Goal: Task Accomplishment & Management: Use online tool/utility

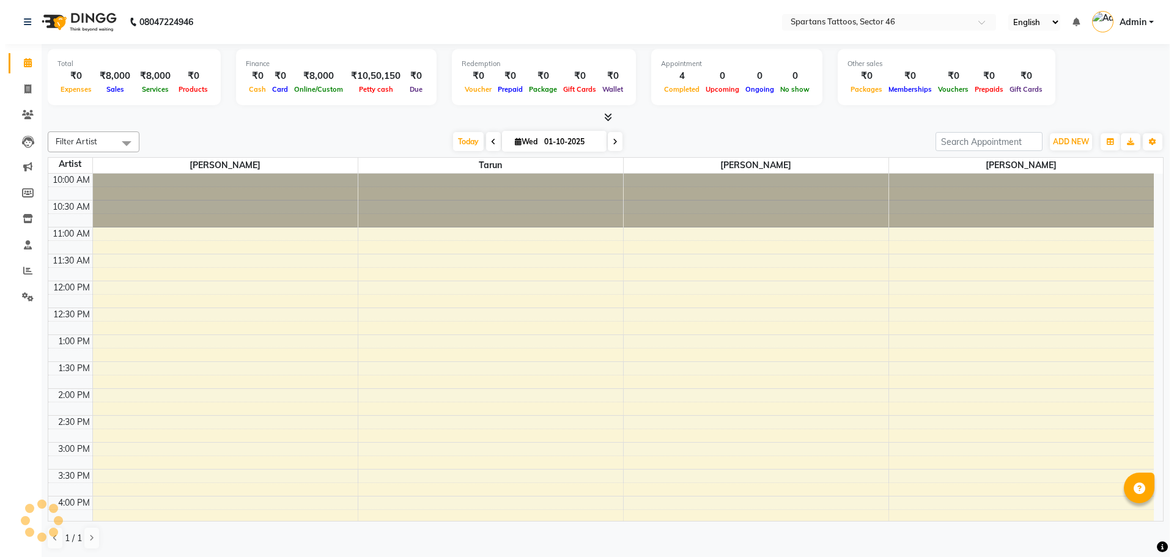
scroll to position [328, 0]
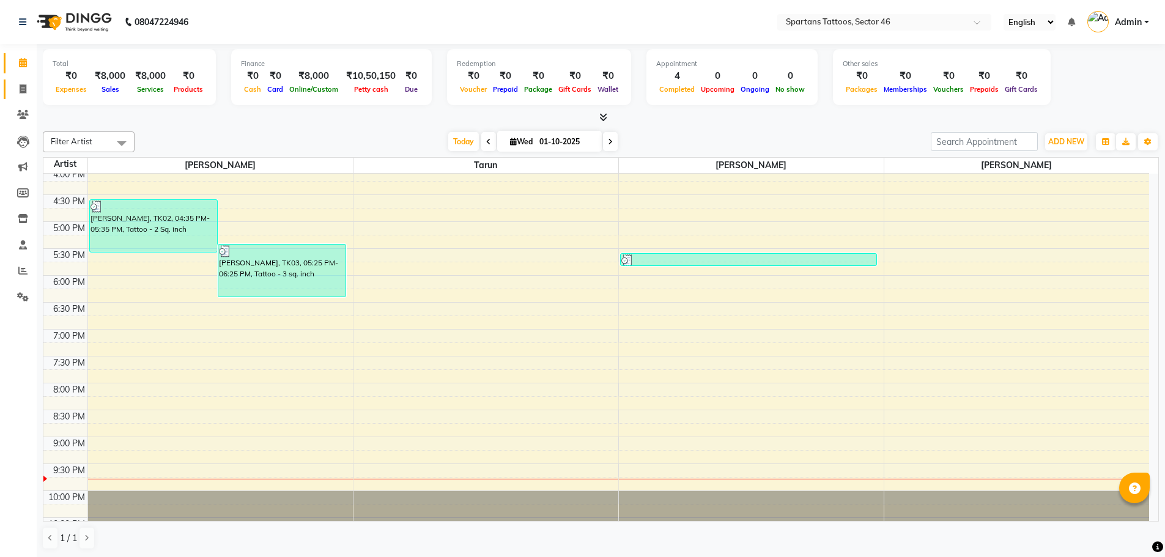
click at [17, 92] on span at bounding box center [22, 90] width 21 height 14
select select "6556"
select select "service"
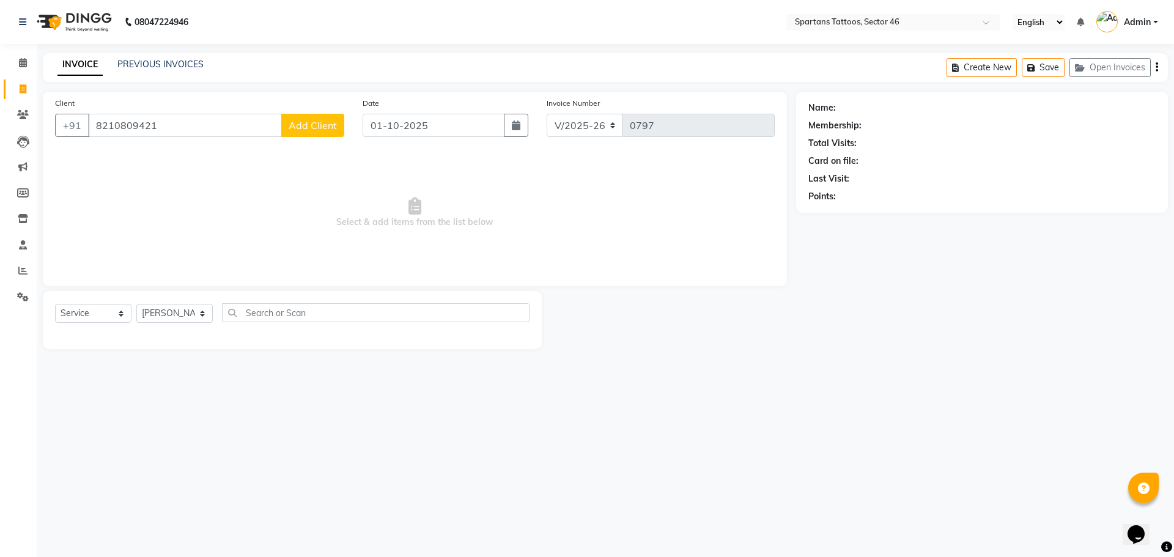
type input "8210809421"
click at [315, 119] on span "Add Client" at bounding box center [313, 125] width 48 height 12
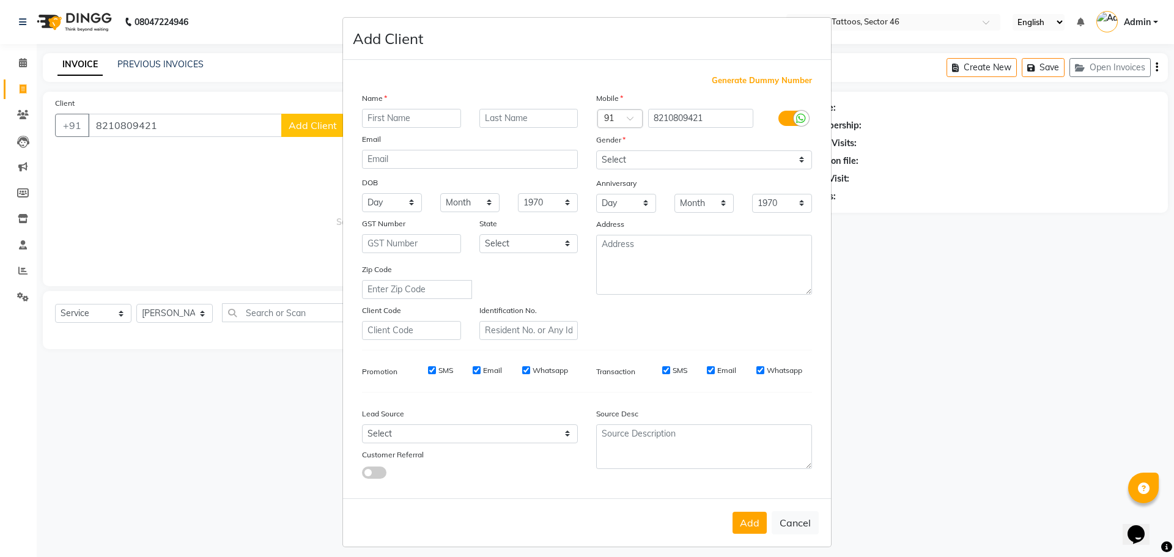
click at [406, 114] on input "text" at bounding box center [411, 118] width 99 height 19
type input "[PERSON_NAME]"
click at [486, 116] on input "text" at bounding box center [529, 118] width 99 height 19
type input "[PERSON_NAME]"
click at [502, 158] on input "email" at bounding box center [470, 159] width 216 height 19
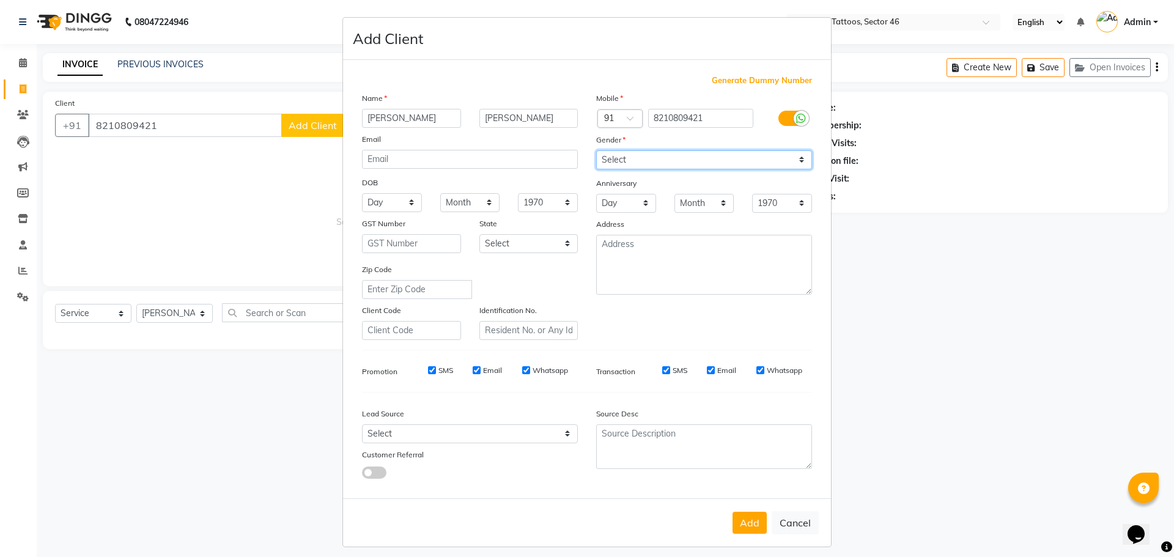
click at [676, 160] on select "Select [DEMOGRAPHIC_DATA] [DEMOGRAPHIC_DATA] Other Prefer Not To Say" at bounding box center [704, 159] width 216 height 19
select select "[DEMOGRAPHIC_DATA]"
click at [596, 150] on select "Select [DEMOGRAPHIC_DATA] [DEMOGRAPHIC_DATA] Other Prefer Not To Say" at bounding box center [704, 159] width 216 height 19
click at [513, 437] on select "Select Walk-in Referral Internet Friend Word of Mouth Advertisement Facebook Ju…" at bounding box center [470, 433] width 216 height 19
select select "46589"
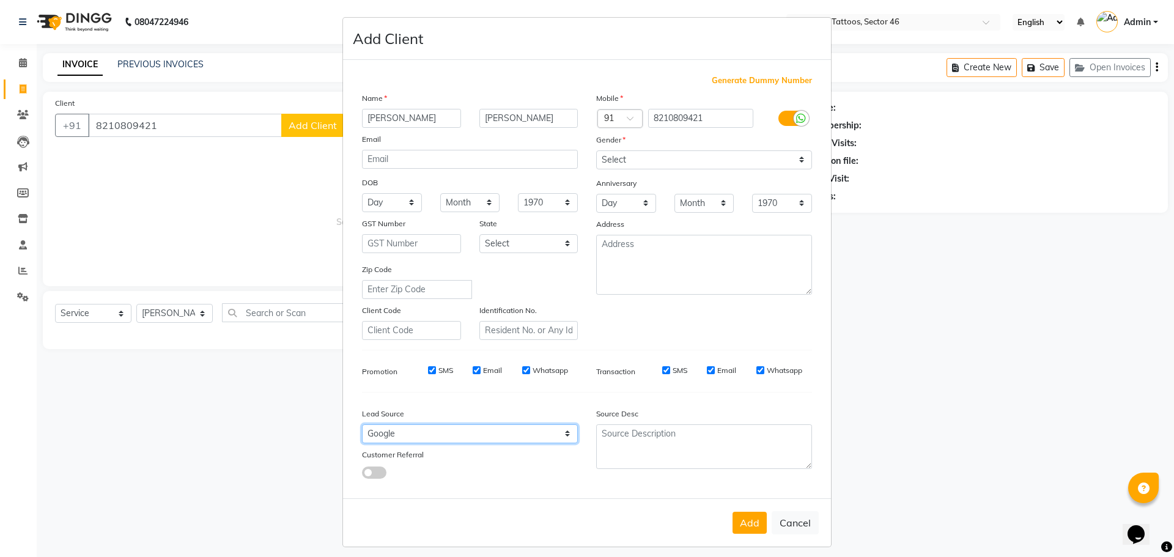
click at [362, 424] on select "Select Walk-in Referral Internet Friend Word of Mouth Advertisement Facebook Ju…" at bounding box center [470, 433] width 216 height 19
click at [420, 154] on input "email" at bounding box center [470, 159] width 216 height 19
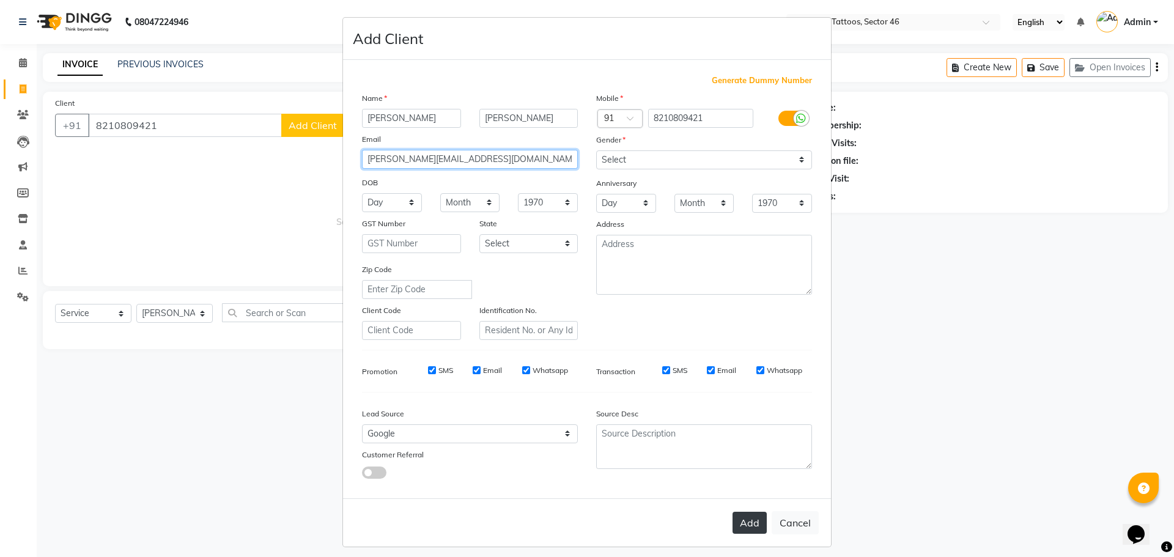
type input "[PERSON_NAME][EMAIL_ADDRESS][DOMAIN_NAME]"
click at [738, 520] on button "Add" at bounding box center [750, 523] width 34 height 22
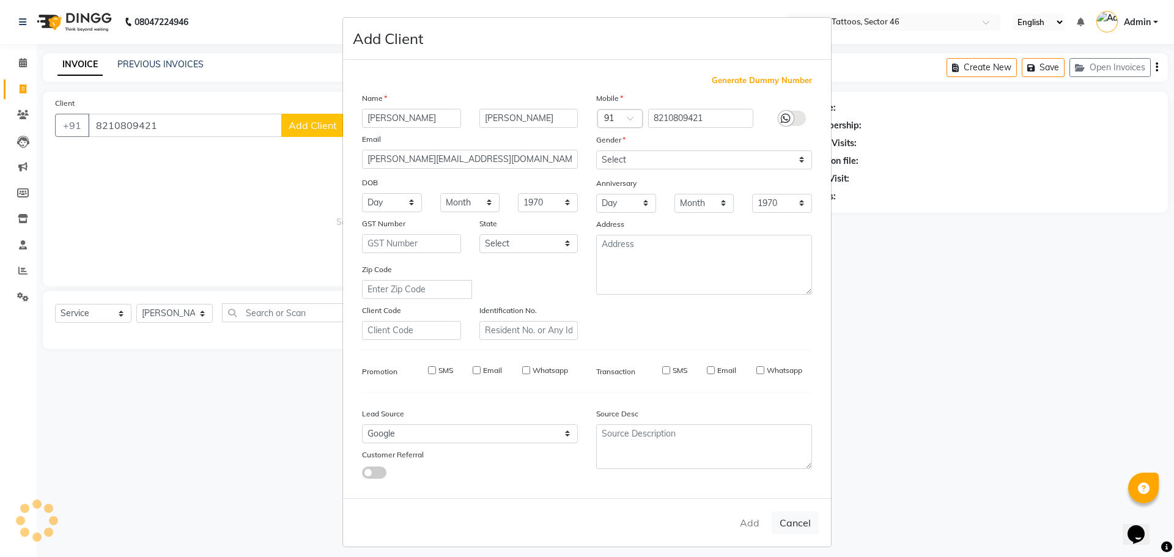
select select
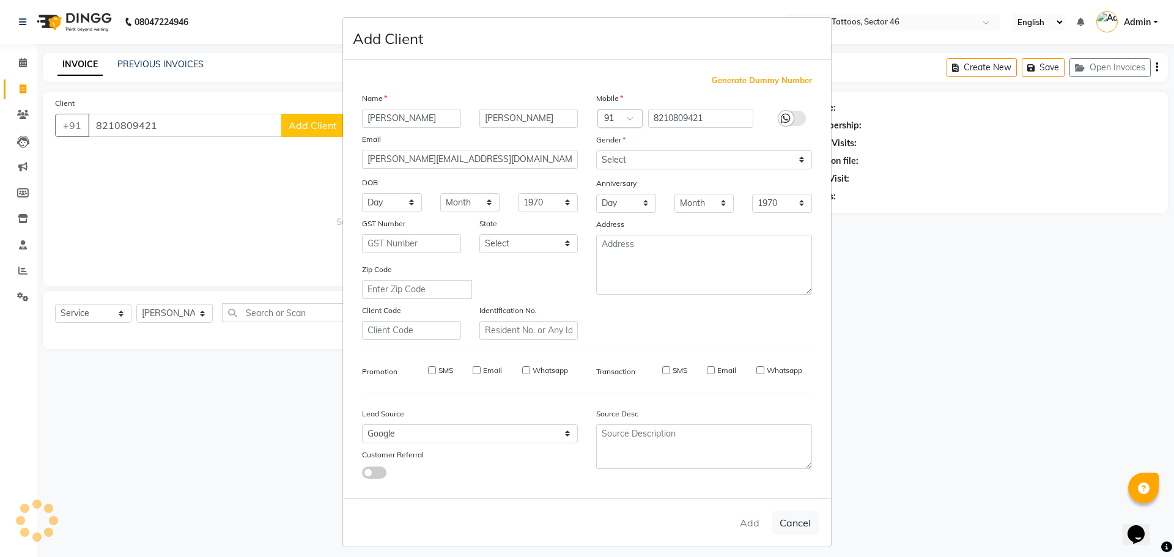
select select
checkbox input "false"
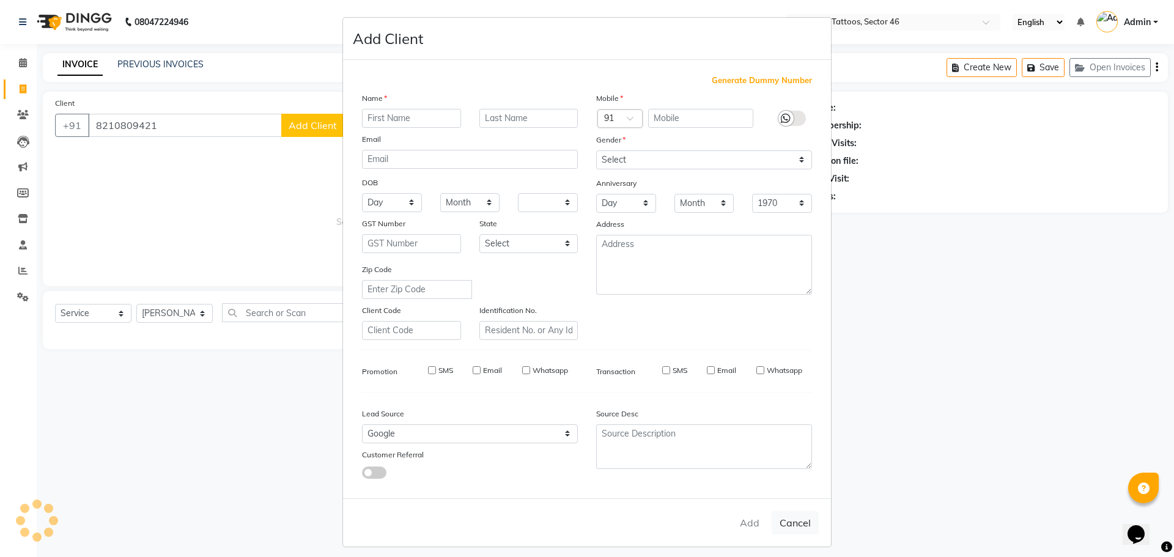
checkbox input "false"
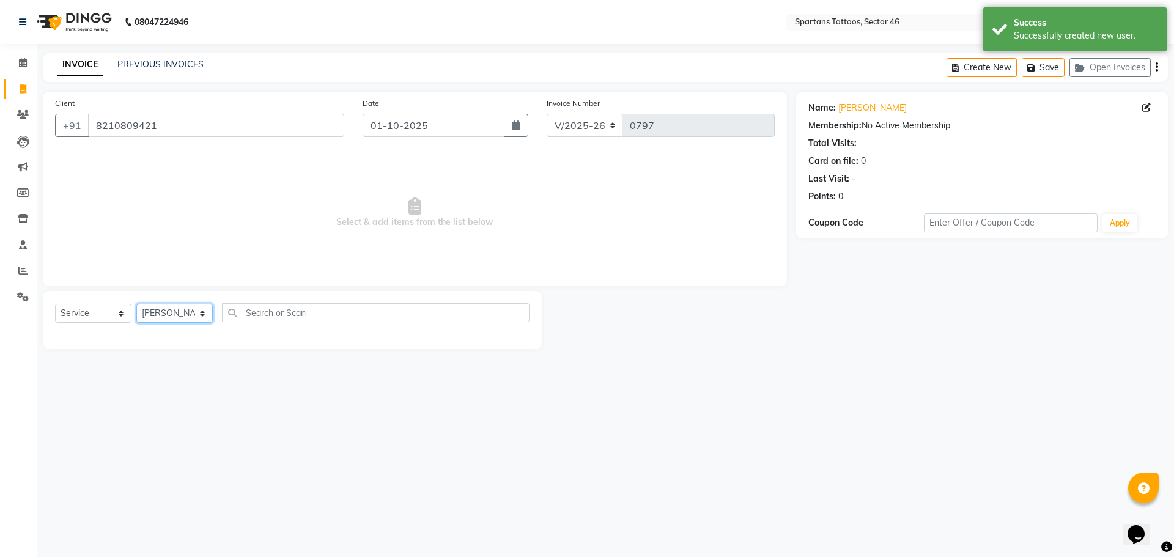
click at [194, 313] on select "[PERSON_NAME] [PERSON_NAME] [PERSON_NAME]" at bounding box center [174, 313] width 76 height 19
select select "58253"
click at [136, 304] on select "[PERSON_NAME] [PERSON_NAME] [PERSON_NAME]" at bounding box center [174, 313] width 76 height 19
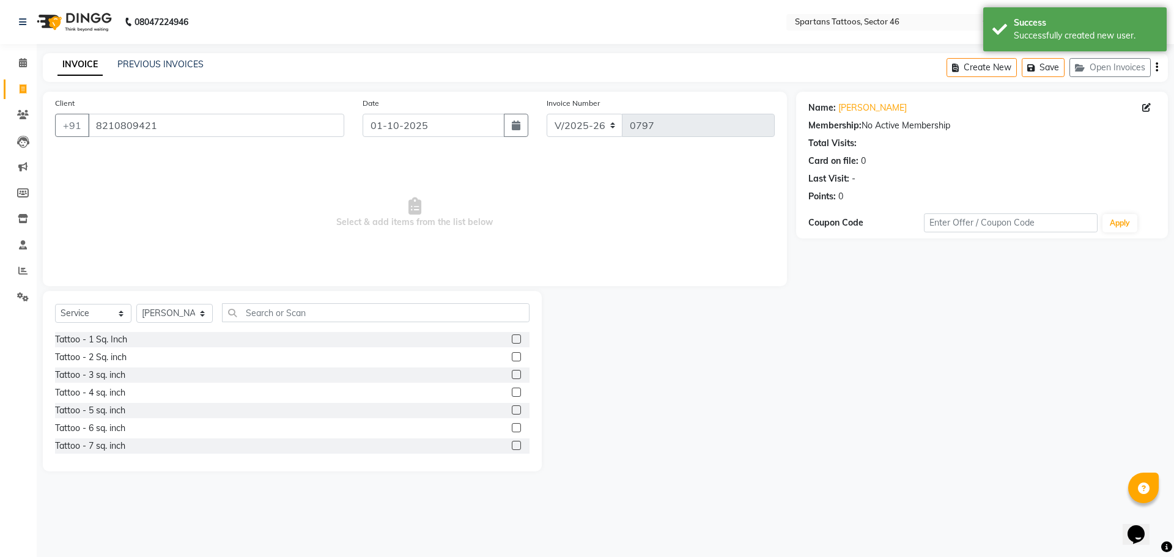
click at [512, 378] on label at bounding box center [516, 374] width 9 height 9
click at [512, 378] on input "checkbox" at bounding box center [516, 375] width 8 height 8
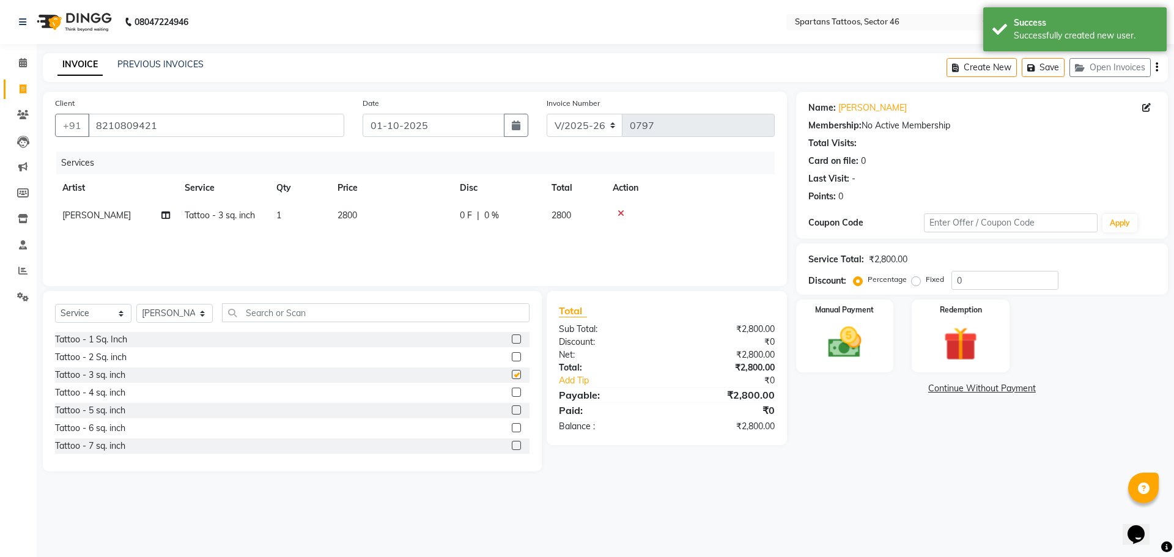
checkbox input "false"
click at [382, 205] on td "2800" at bounding box center [391, 216] width 122 height 28
select select "58253"
click at [432, 213] on input "2800" at bounding box center [449, 218] width 108 height 19
type input "2700"
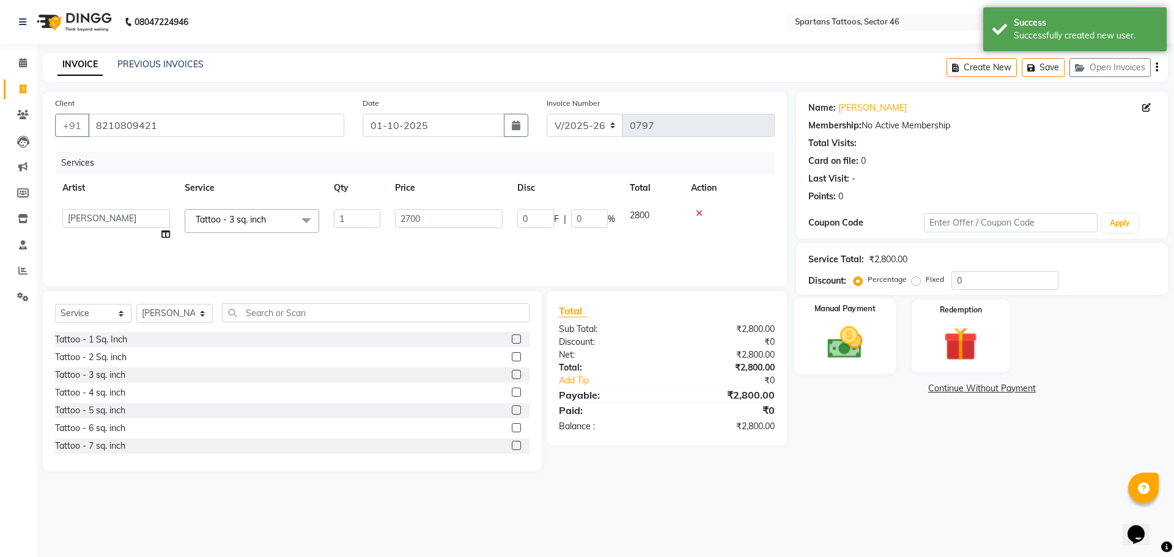
click at [856, 334] on img at bounding box center [845, 342] width 57 height 40
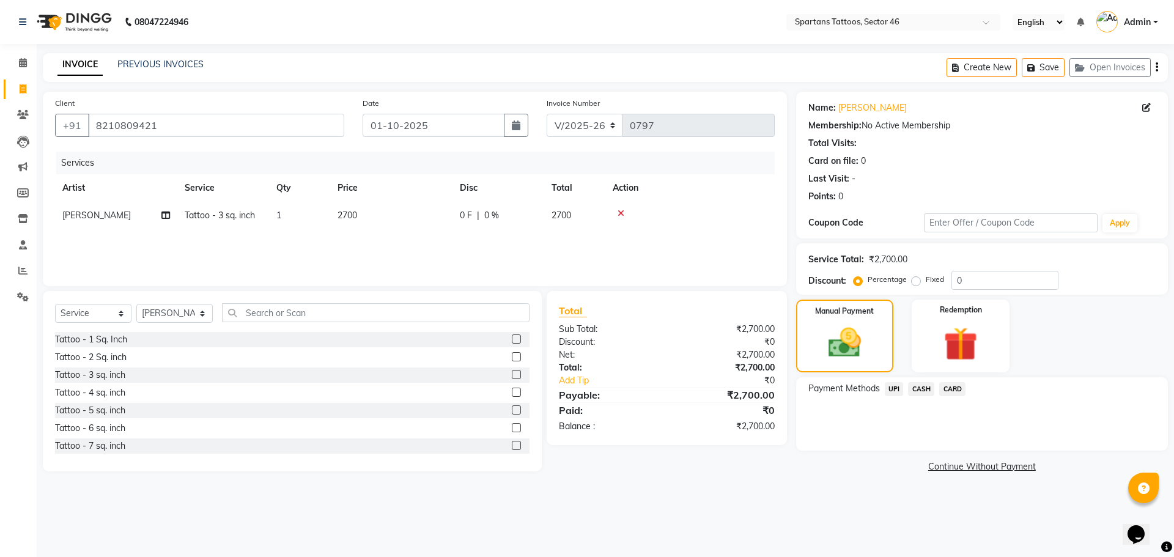
click at [894, 393] on span "UPI" at bounding box center [894, 389] width 19 height 14
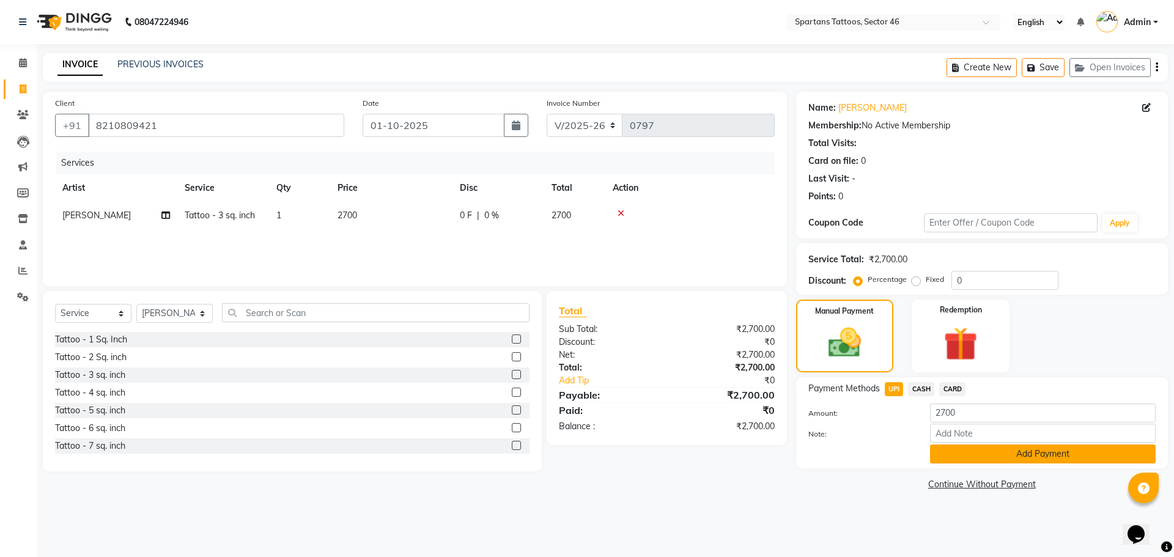
click at [962, 462] on button "Add Payment" at bounding box center [1043, 454] width 226 height 19
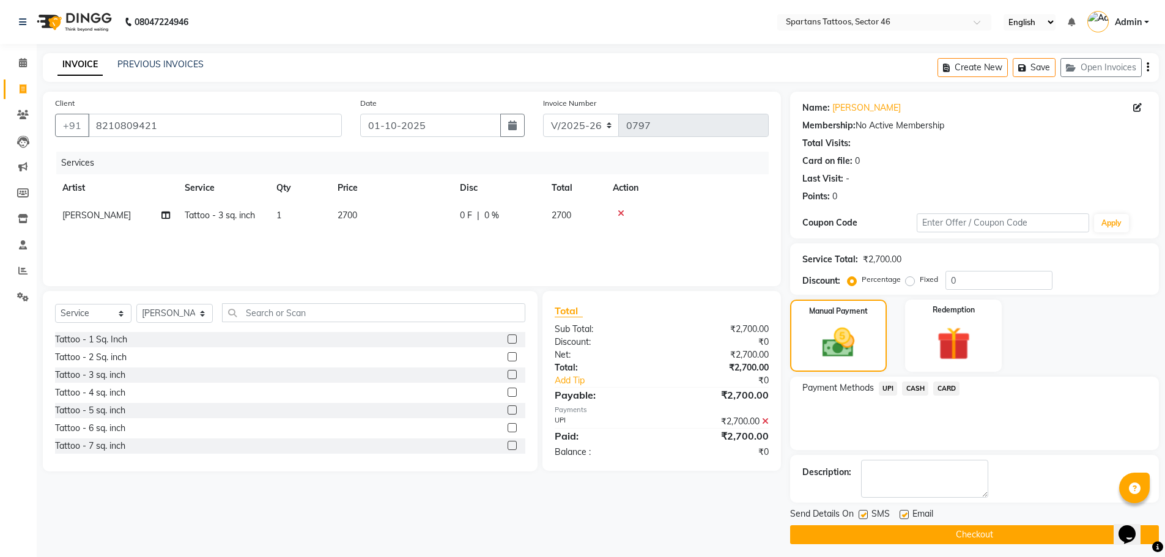
click at [845, 533] on button "Checkout" at bounding box center [974, 534] width 369 height 19
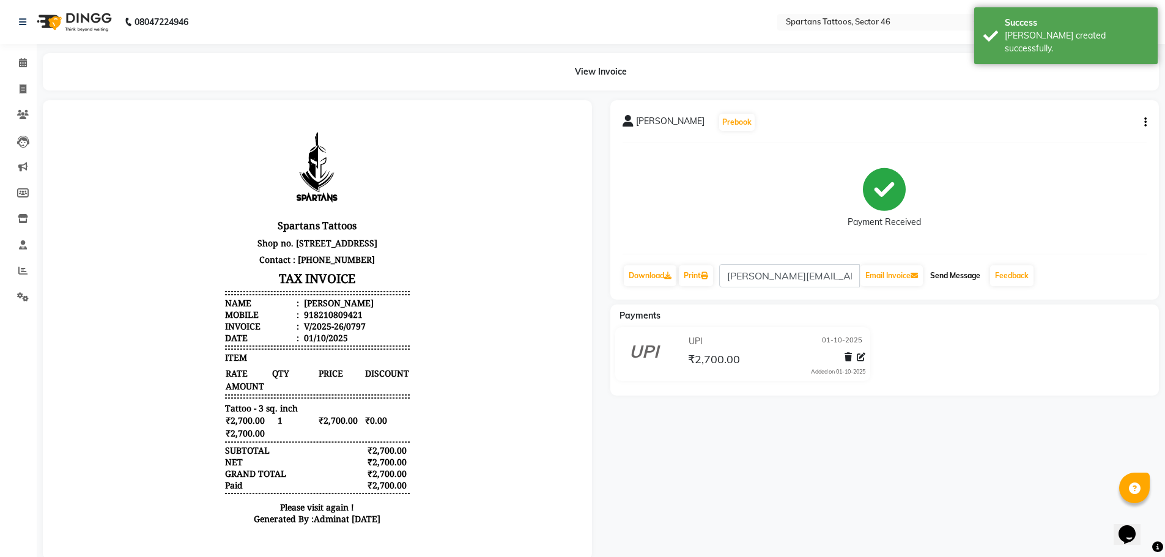
click at [958, 276] on button "Send Message" at bounding box center [955, 275] width 60 height 21
